Goal: Task Accomplishment & Management: Complete application form

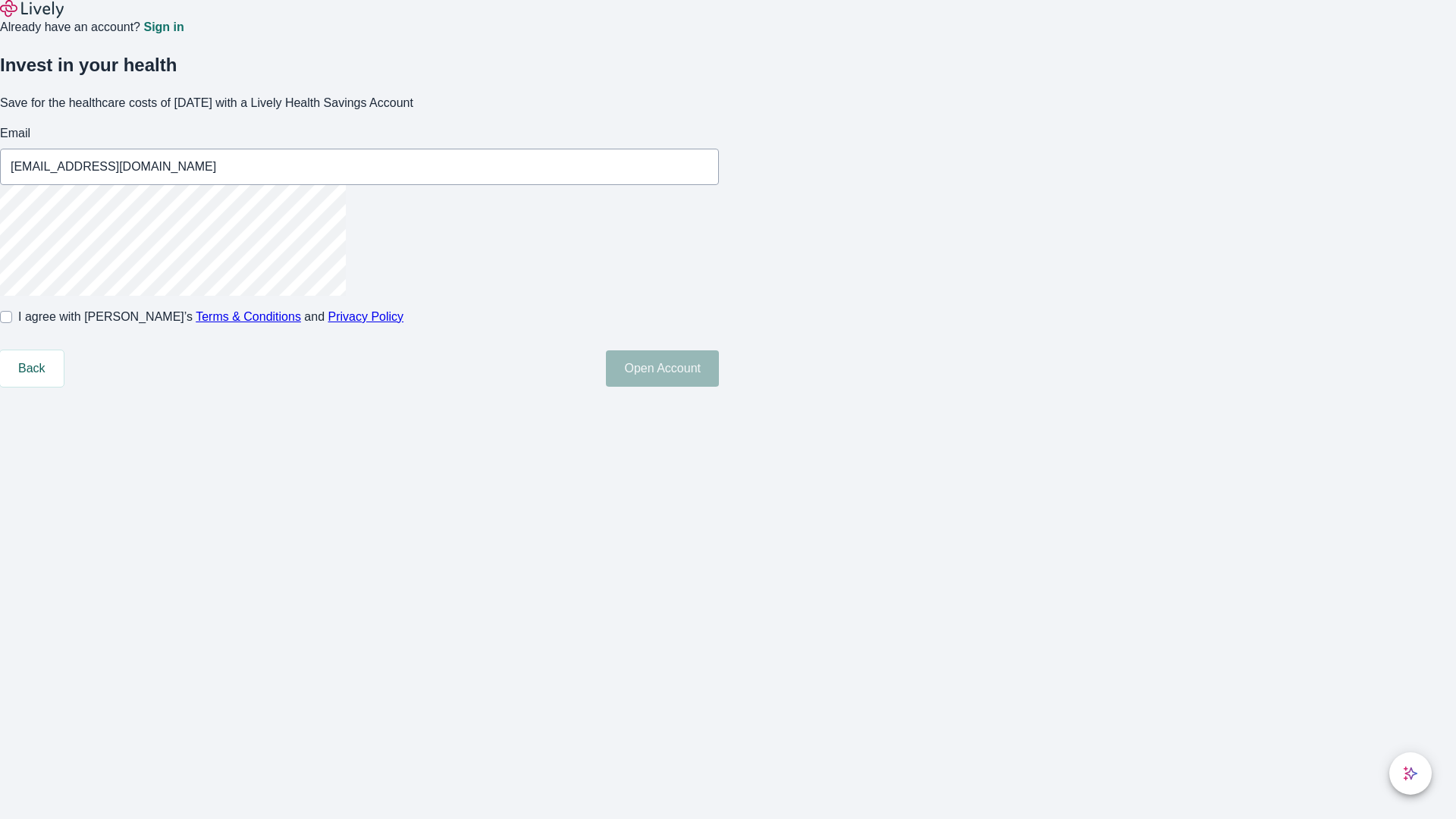
click at [12, 323] on input "I agree with Lively’s Terms & Conditions and Privacy Policy" at bounding box center [6, 317] width 12 height 12
checkbox input "true"
click at [718, 387] on button "Open Account" at bounding box center [663, 369] width 113 height 37
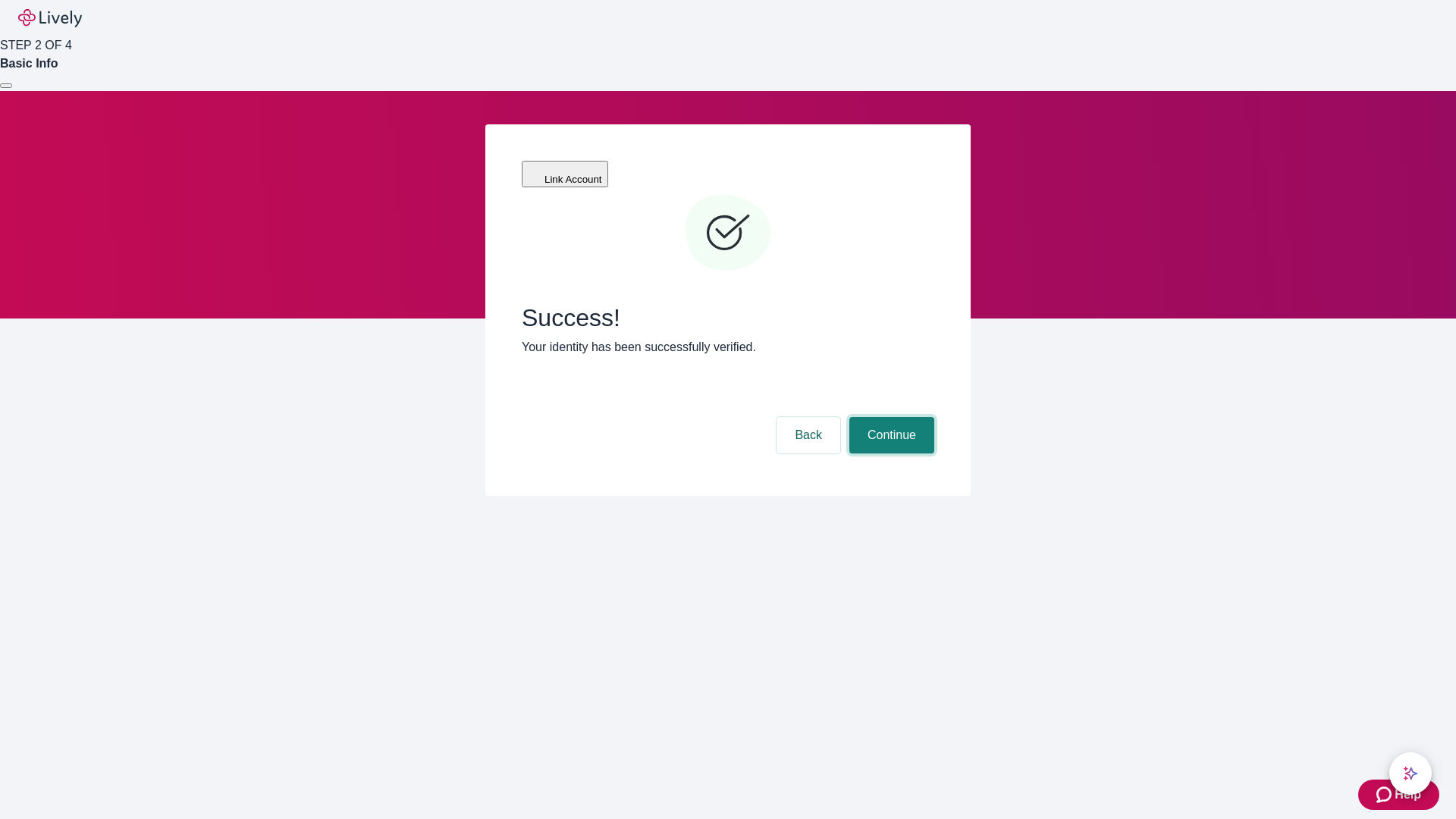
click at [889, 417] on button "Continue" at bounding box center [892, 436] width 85 height 37
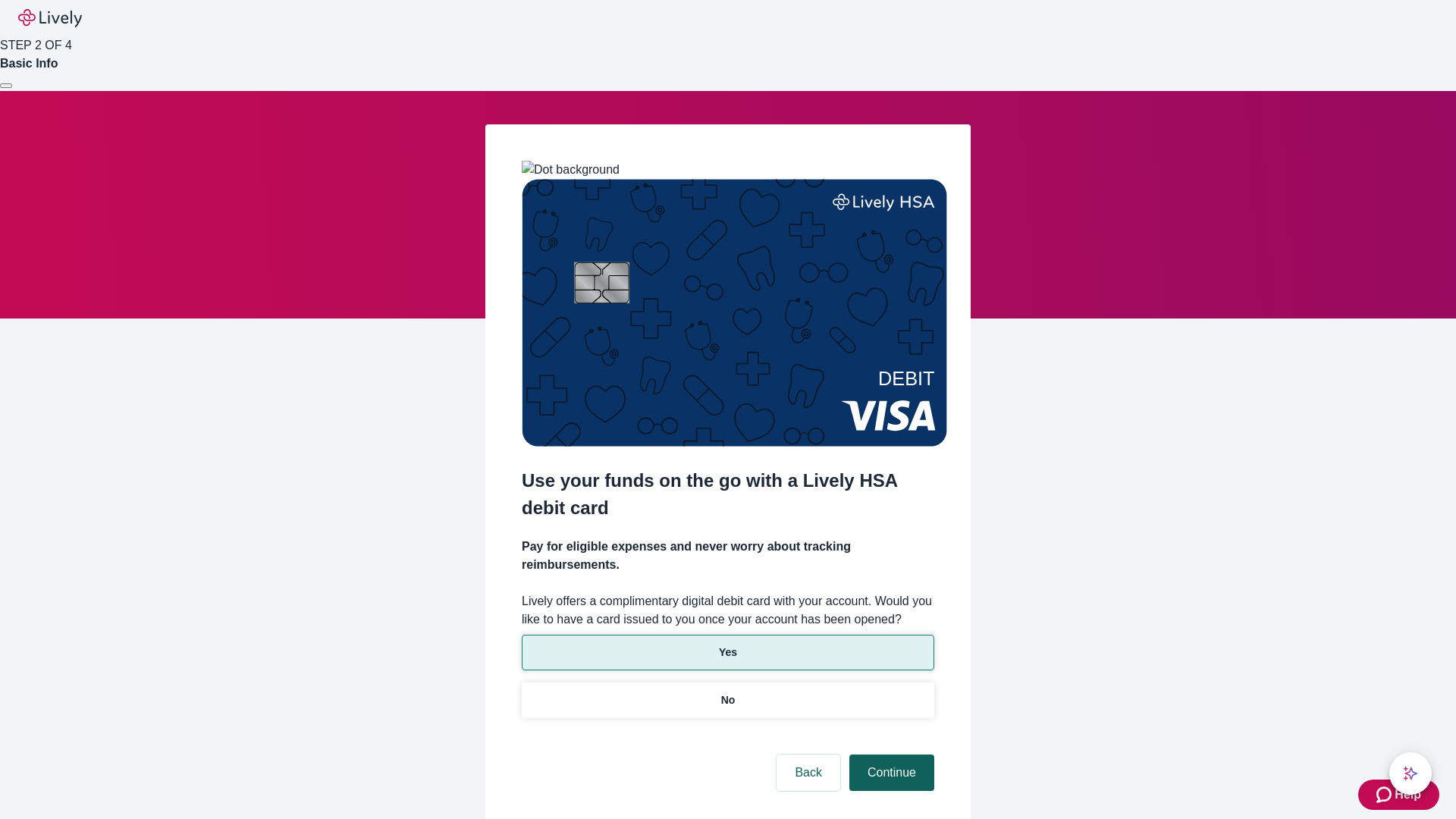
click at [727, 645] on p "Yes" at bounding box center [727, 653] width 18 height 16
click at [889, 755] on button "Continue" at bounding box center [892, 773] width 85 height 37
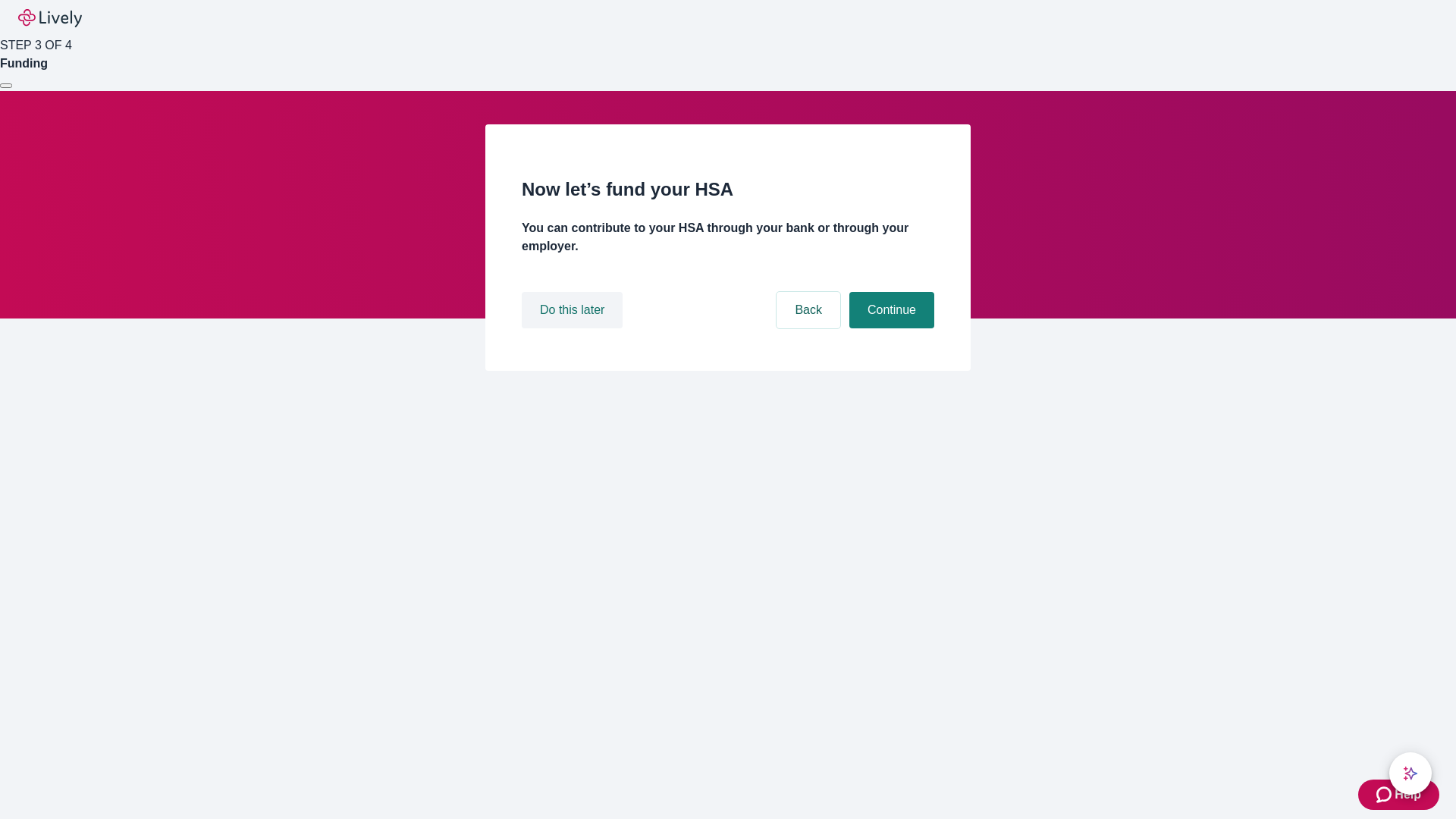
click at [574, 328] on button "Do this later" at bounding box center [572, 310] width 101 height 37
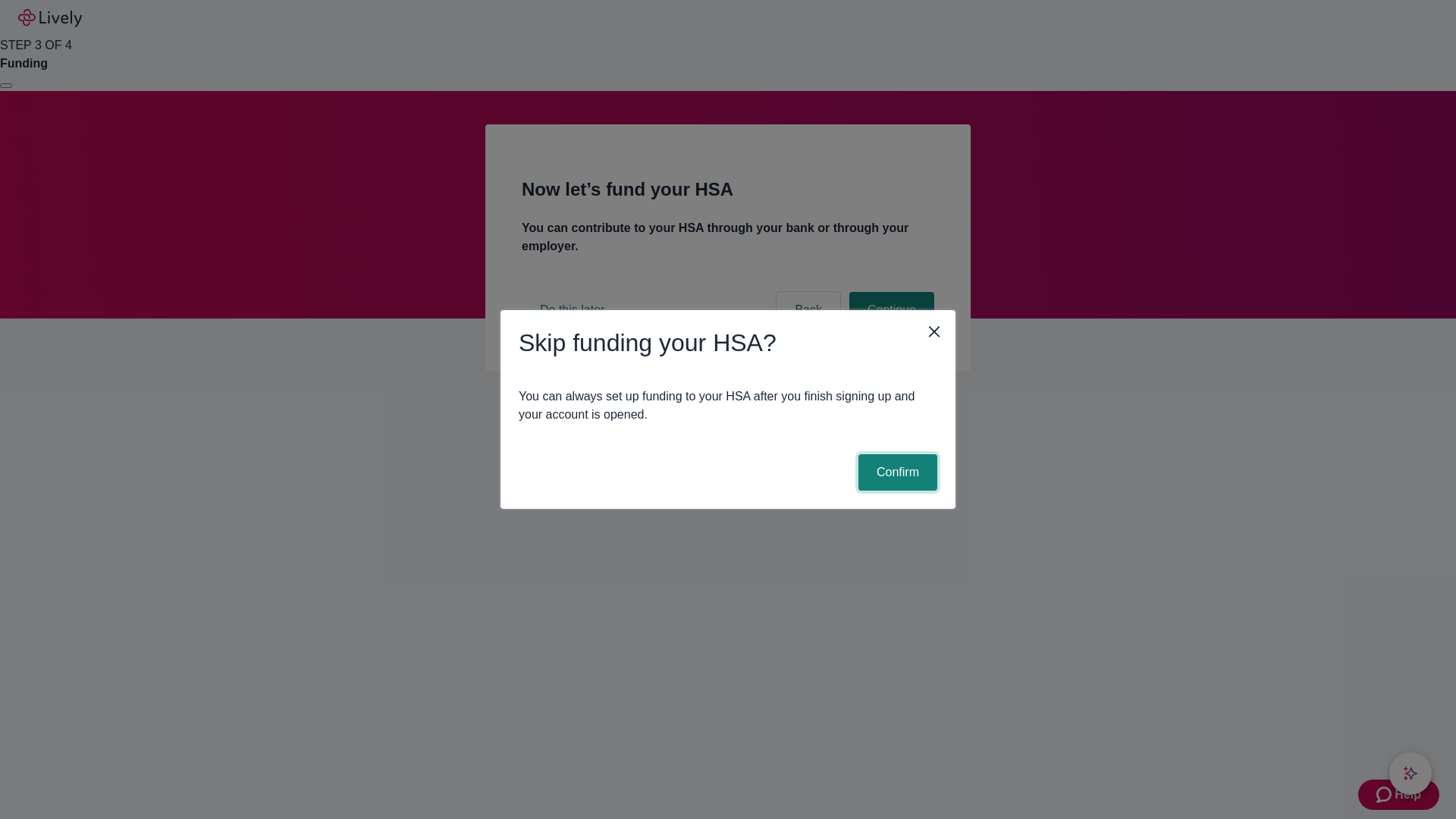
click at [895, 472] on button "Confirm" at bounding box center [898, 472] width 79 height 37
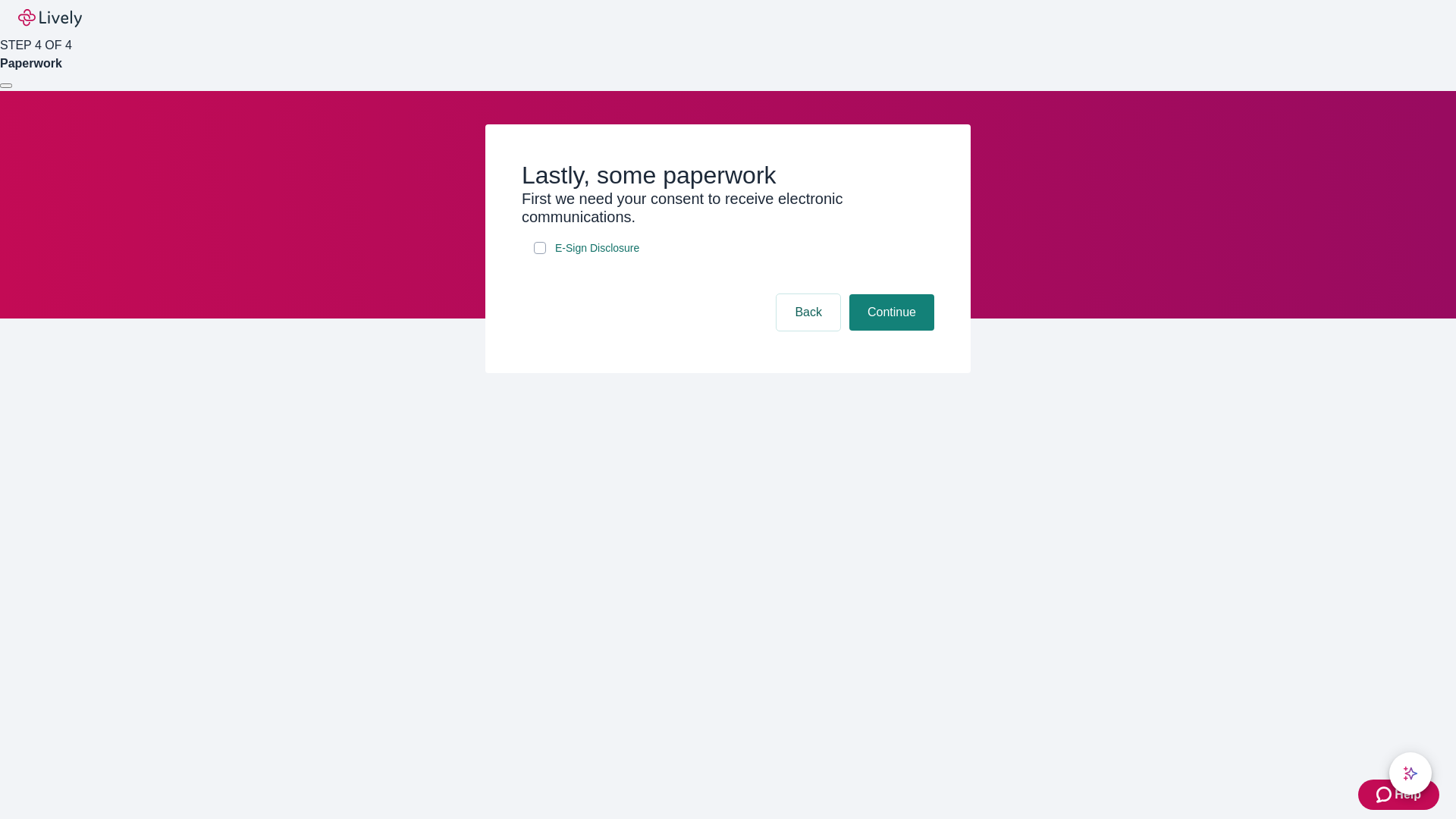
click at [540, 254] on input "E-Sign Disclosure" at bounding box center [540, 248] width 12 height 12
checkbox input "true"
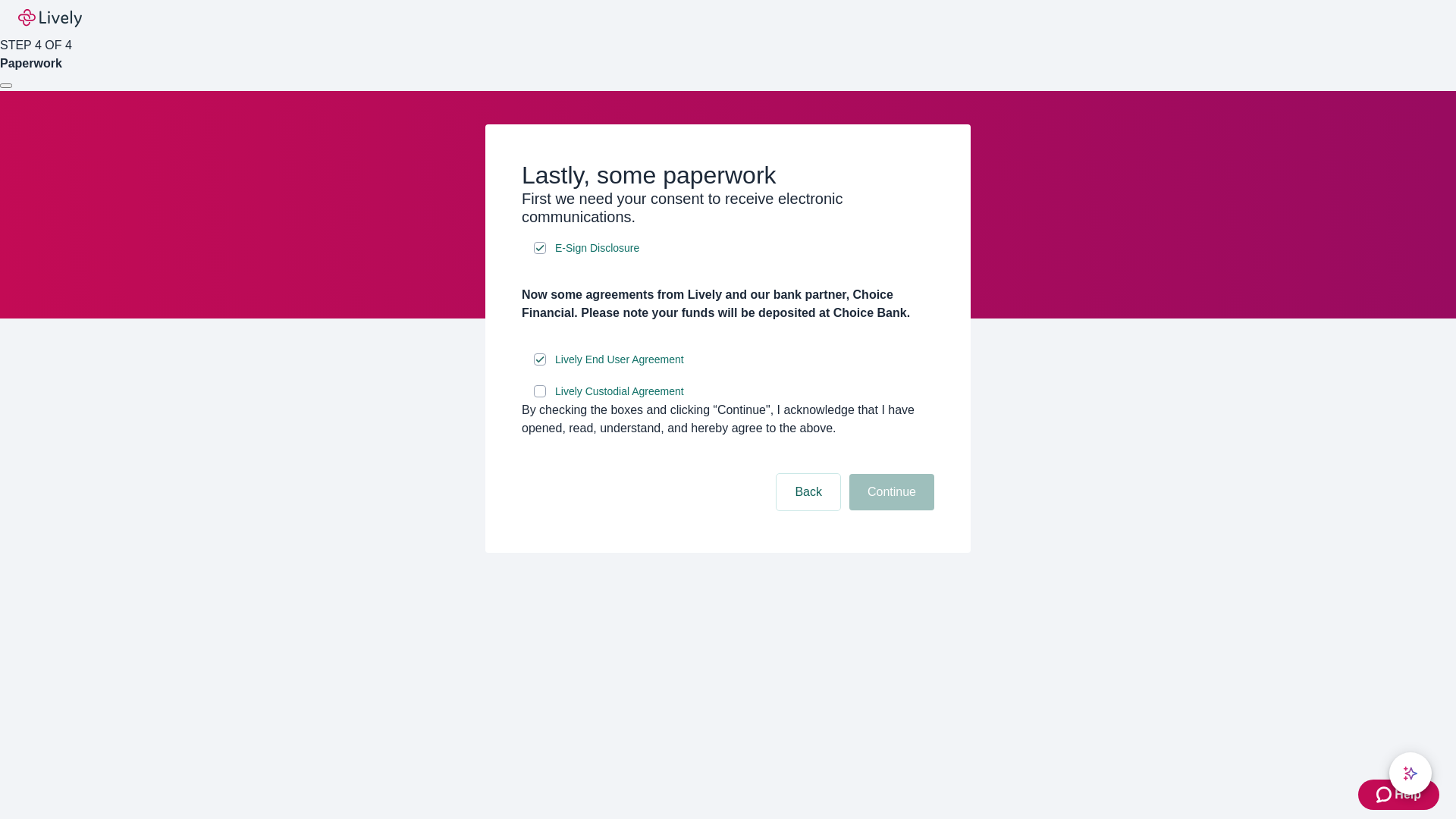
click at [540, 397] on input "Lively Custodial Agreement" at bounding box center [540, 391] width 12 height 12
checkbox input "true"
click at [889, 511] on button "Continue" at bounding box center [892, 492] width 85 height 37
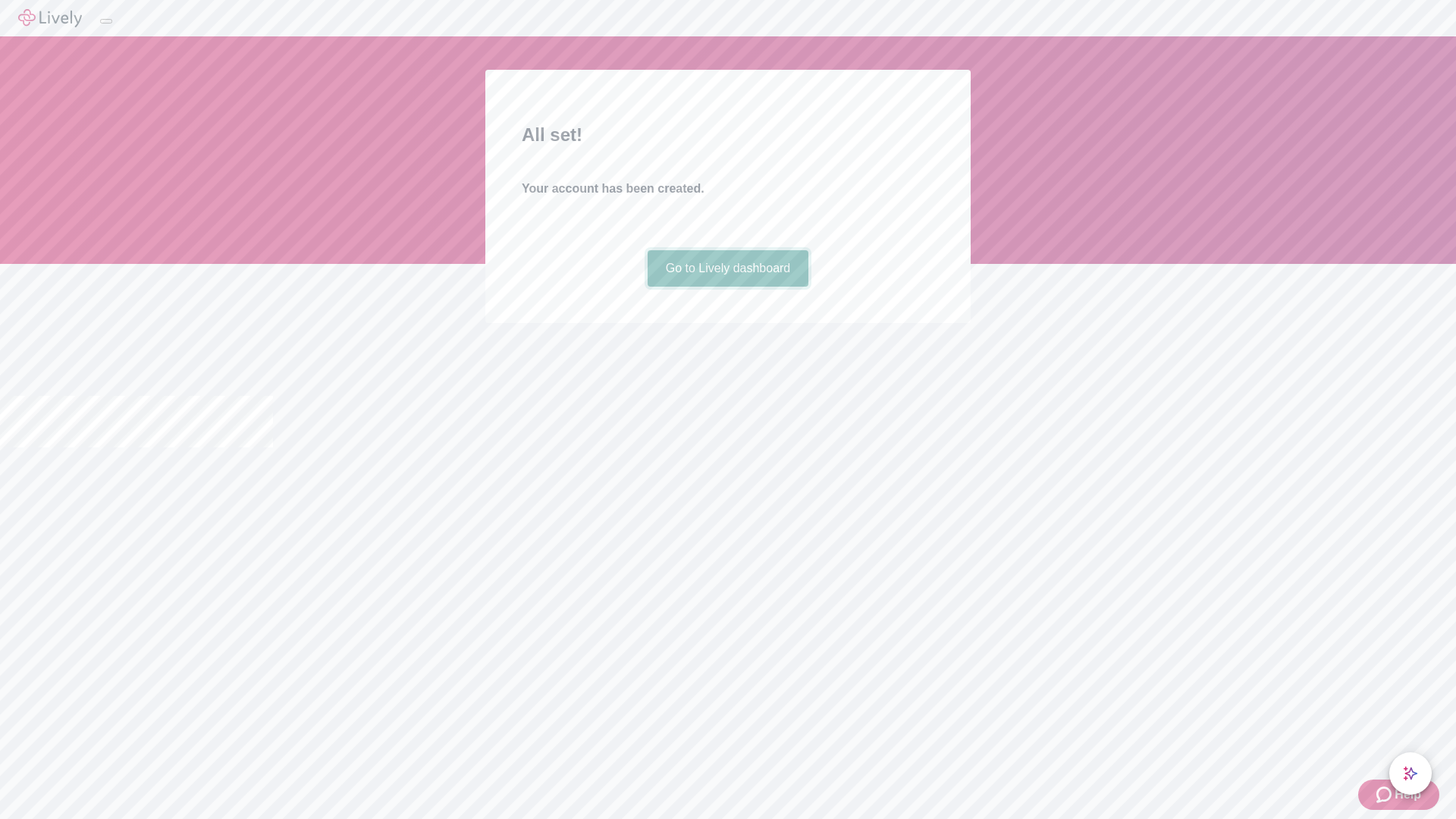
click at [727, 287] on link "Go to Lively dashboard" at bounding box center [728, 268] width 161 height 37
